Goal: Information Seeking & Learning: Compare options

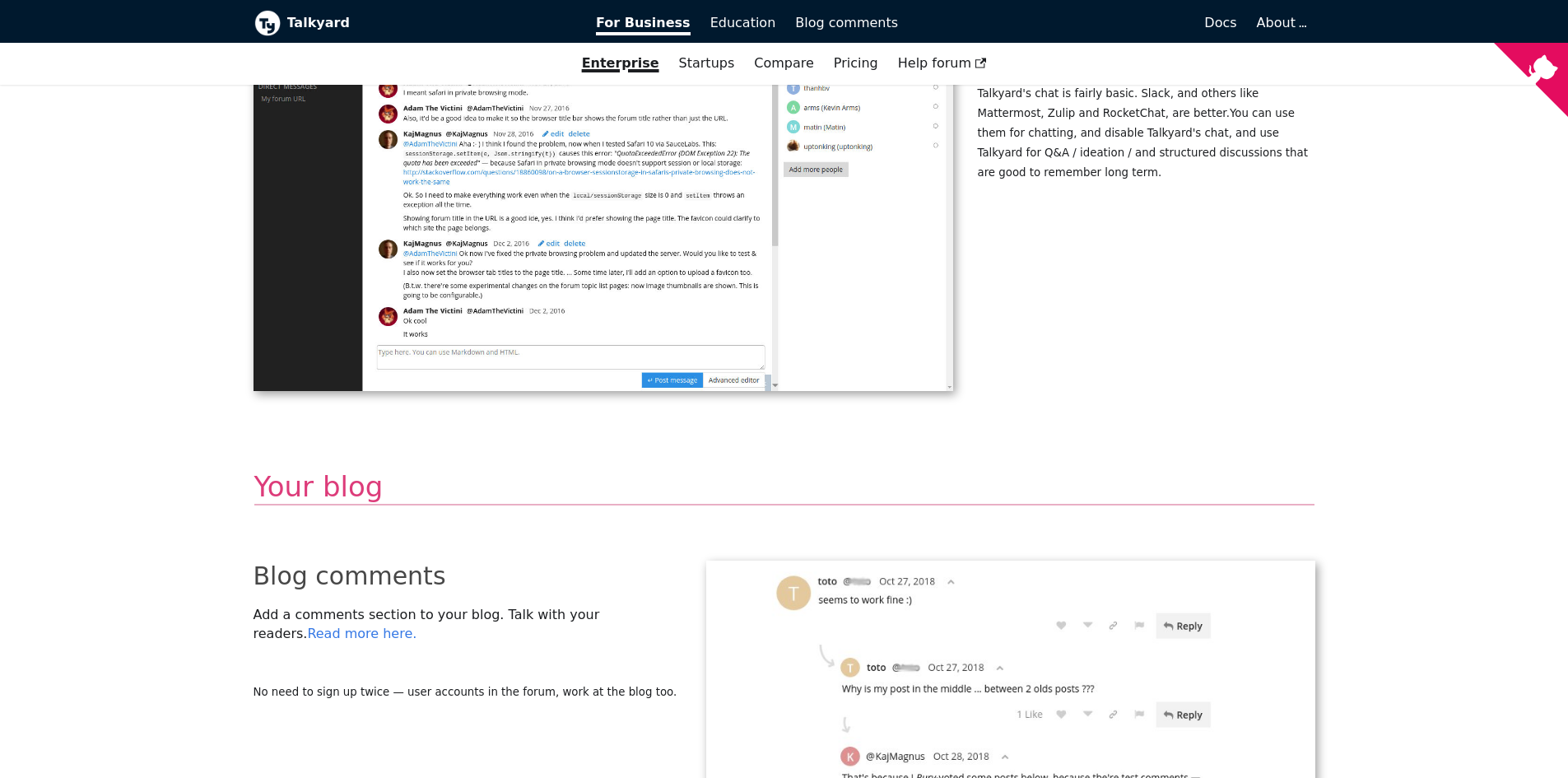
scroll to position [3183, 0]
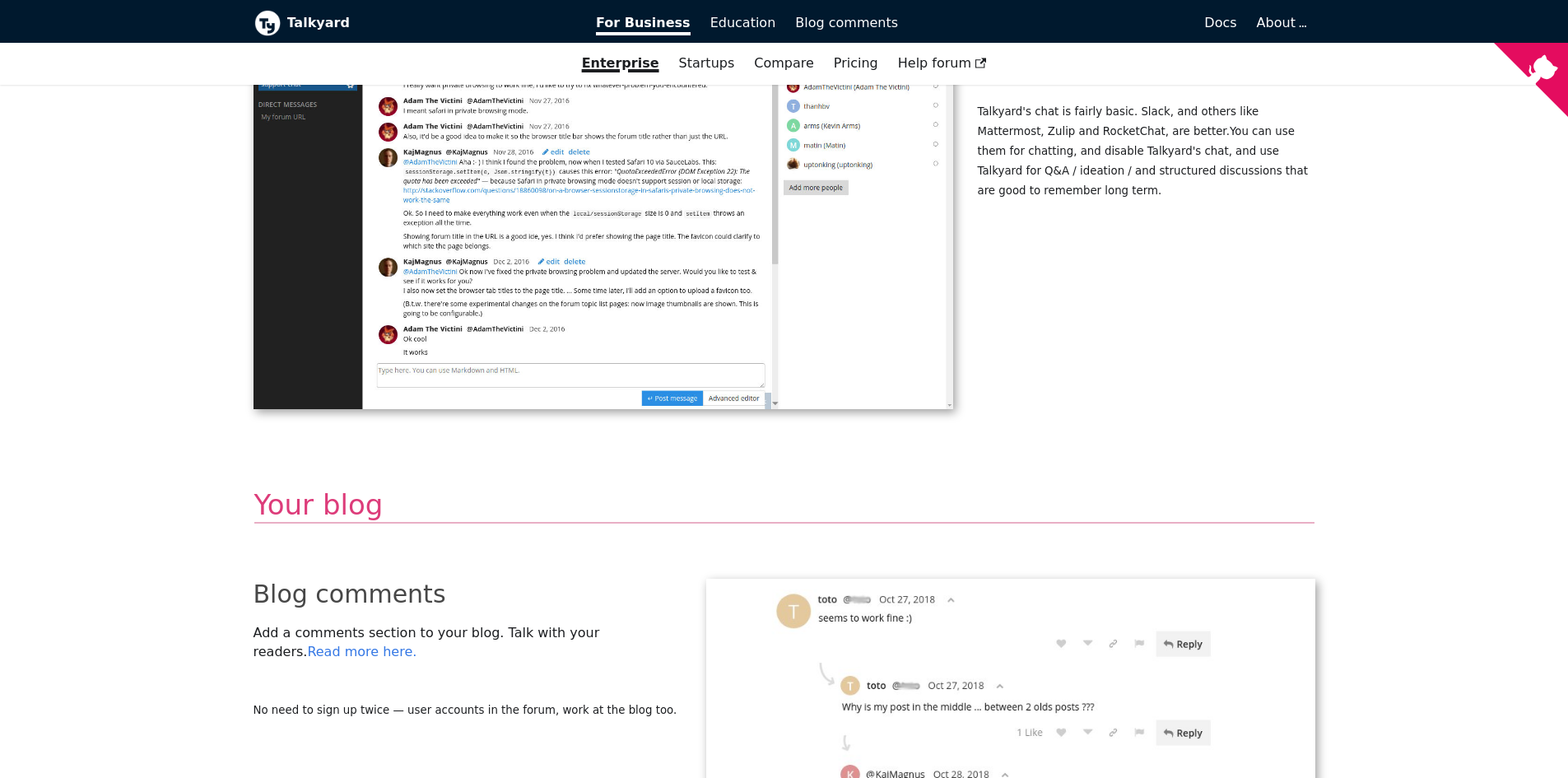
click at [283, 487] on h2 "Your blog" at bounding box center [784, 505] width 1059 height 37
click at [297, 503] on h2 "Your blog" at bounding box center [784, 505] width 1059 height 37
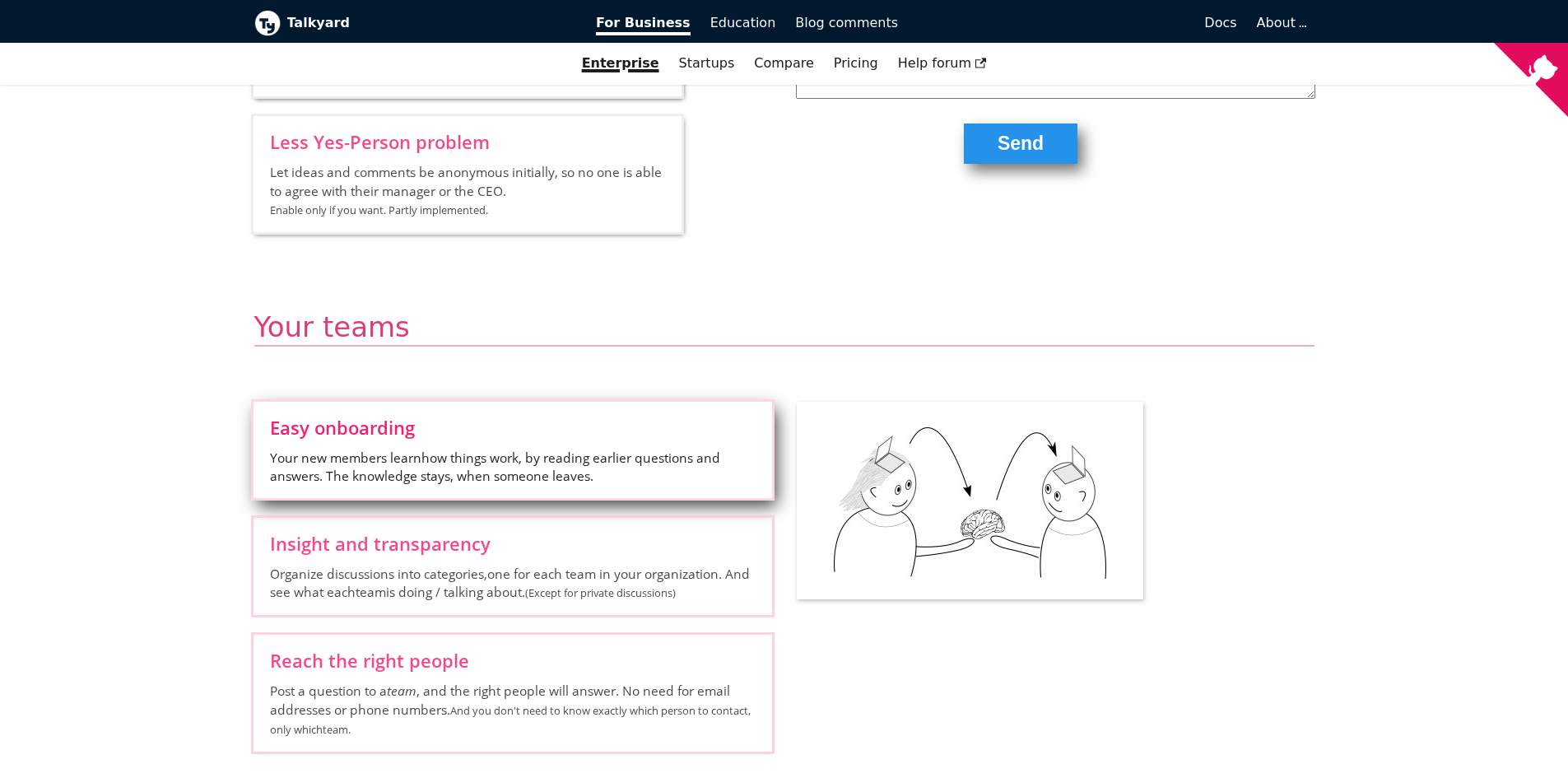
scroll to position [2031, 0]
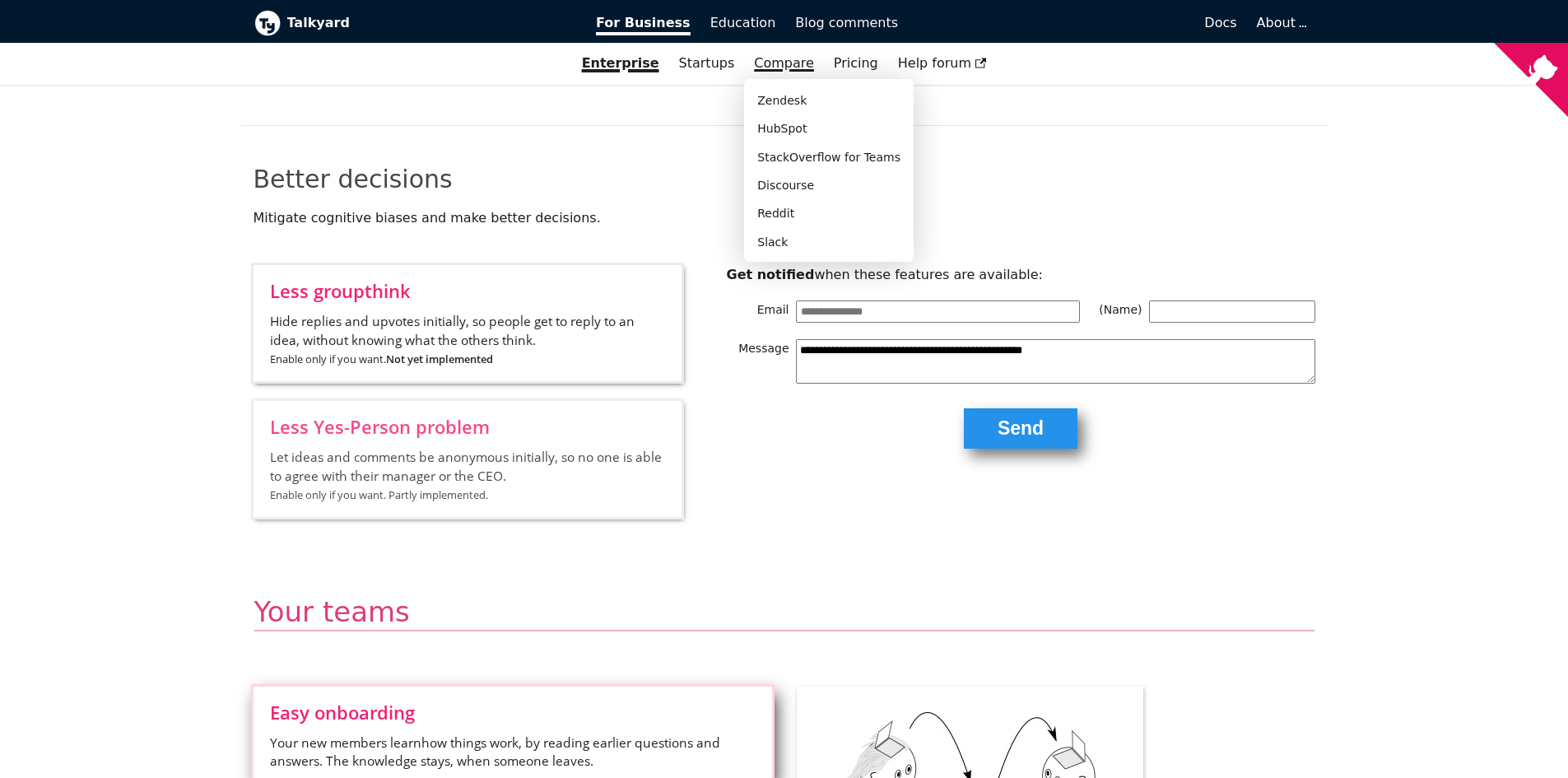
click at [779, 62] on link "Compare" at bounding box center [784, 63] width 60 height 16
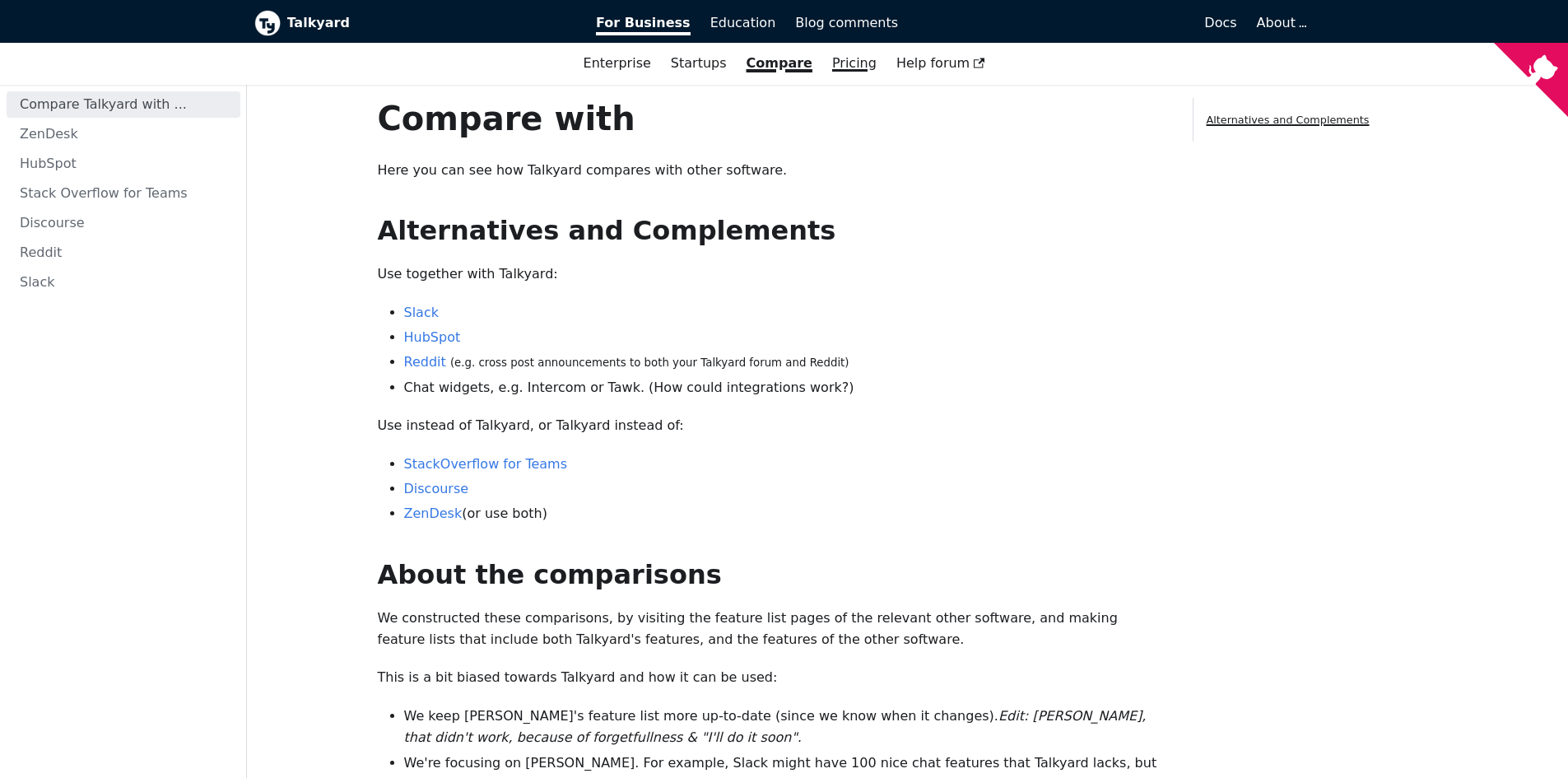
click at [841, 62] on link "Pricing" at bounding box center [854, 63] width 64 height 28
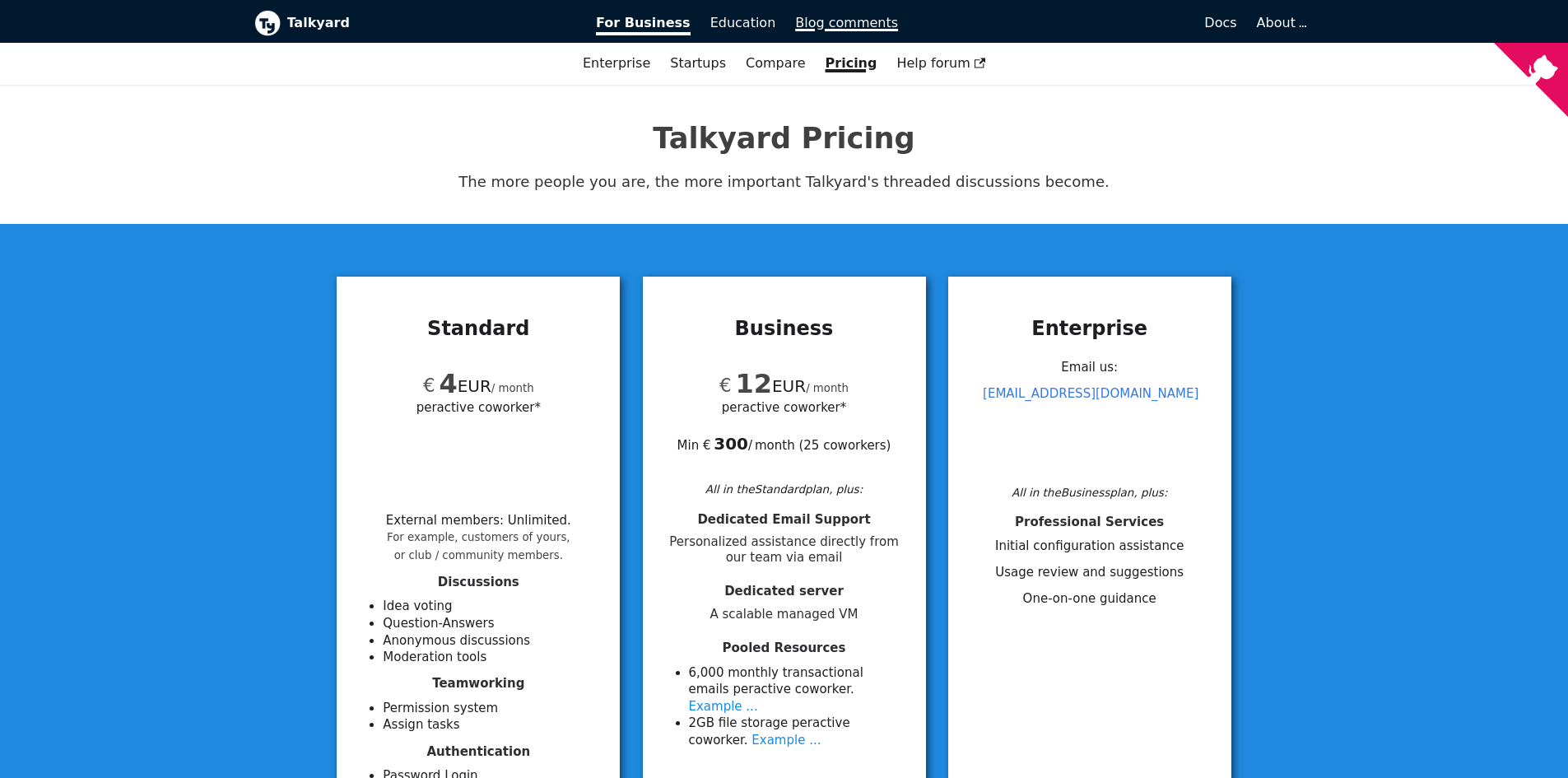
click at [812, 21] on span "Blog comments" at bounding box center [846, 23] width 103 height 16
